Goal: Transaction & Acquisition: Purchase product/service

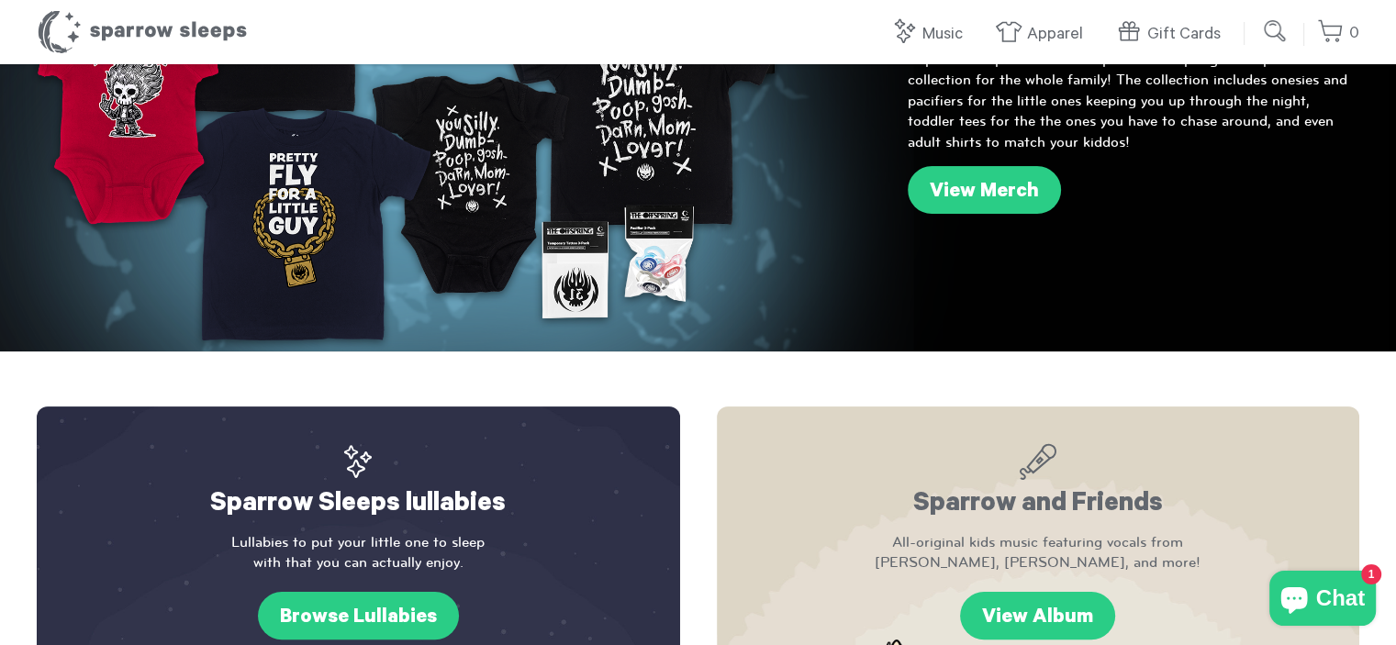
scroll to position [275, 0]
click at [1157, 28] on link "Gift Cards" at bounding box center [1172, 34] width 115 height 39
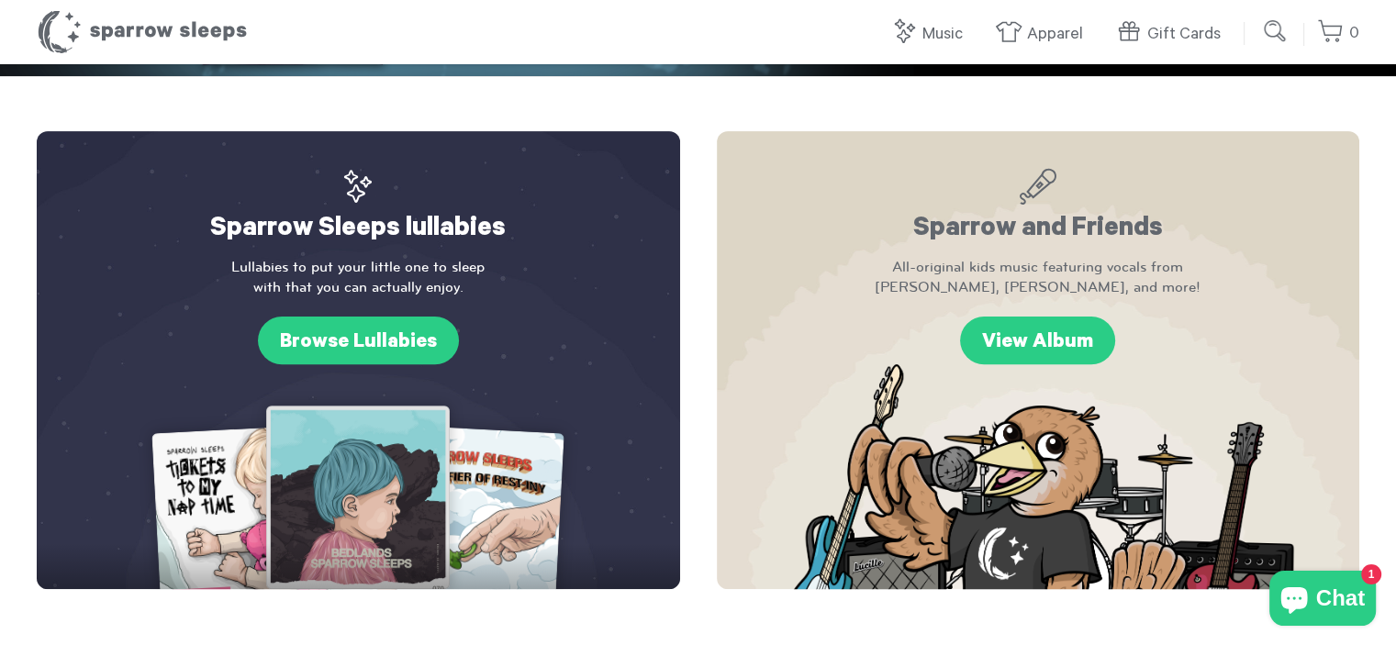
scroll to position [672, 0]
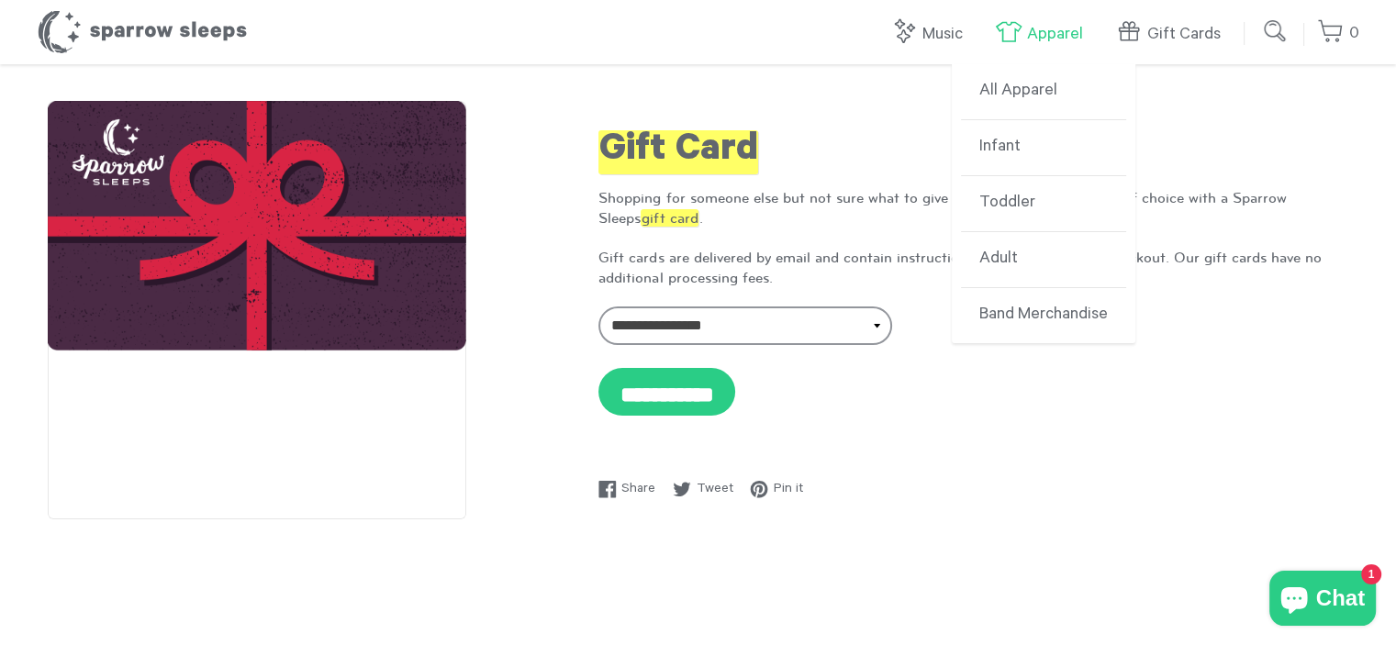
click at [1021, 34] on link "Apparel" at bounding box center [1043, 34] width 97 height 39
click at [1015, 131] on link "Infant" at bounding box center [1043, 148] width 165 height 56
click at [1015, 144] on link "Infant" at bounding box center [1043, 148] width 165 height 56
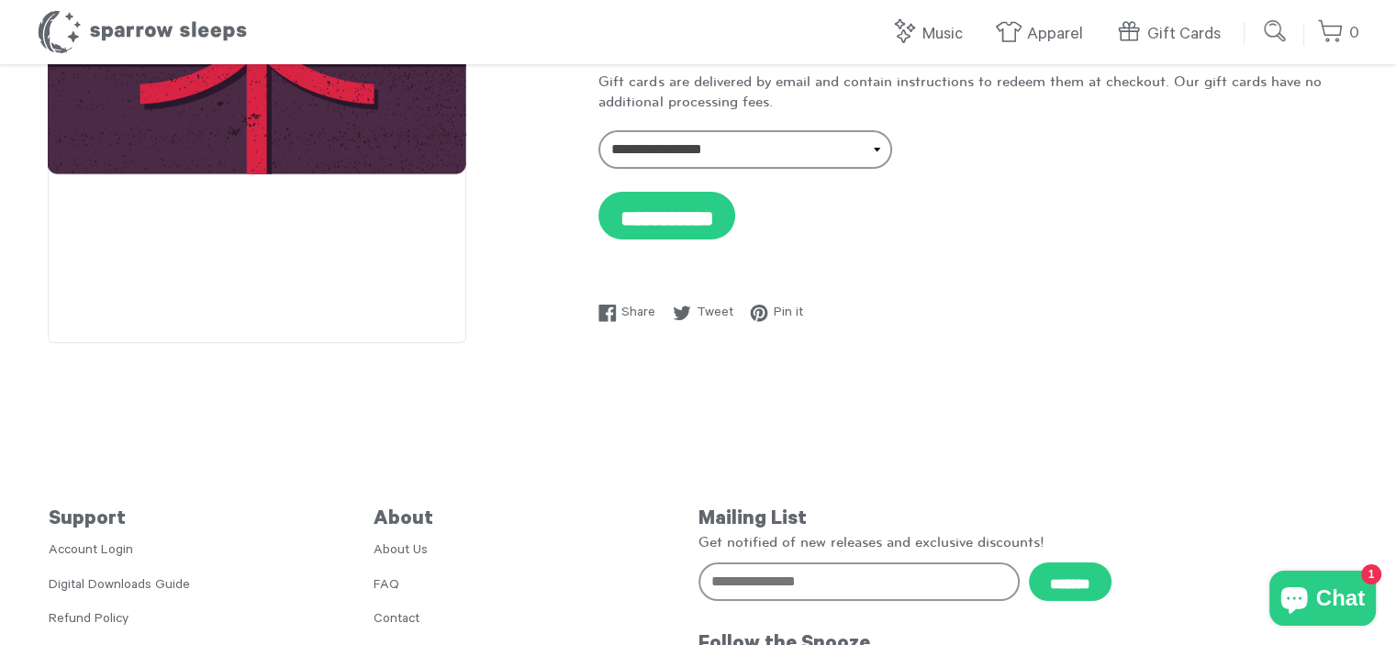
scroll to position [334, 0]
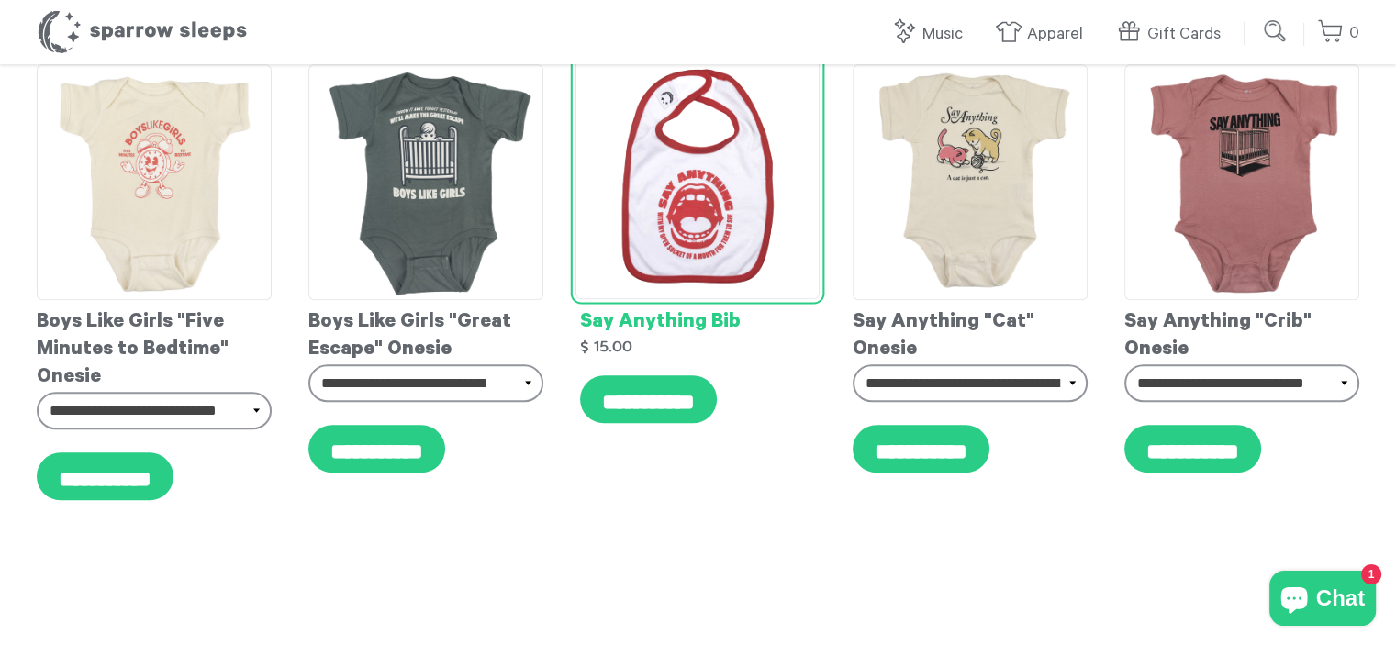
scroll to position [1803, 0]
